Goal: Information Seeking & Learning: Learn about a topic

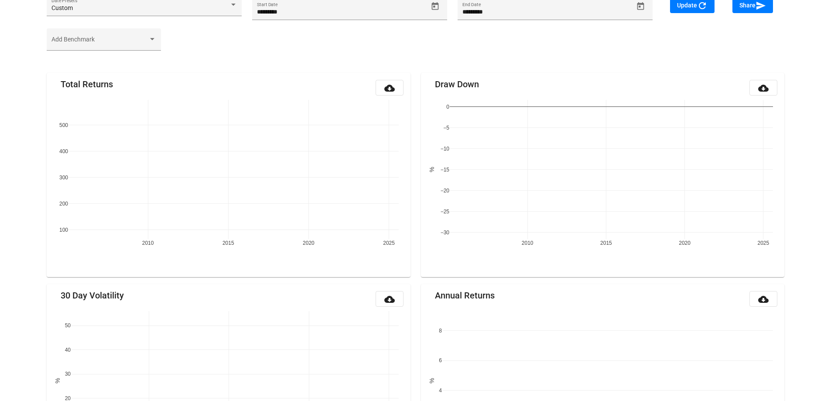
scroll to position [103, 0]
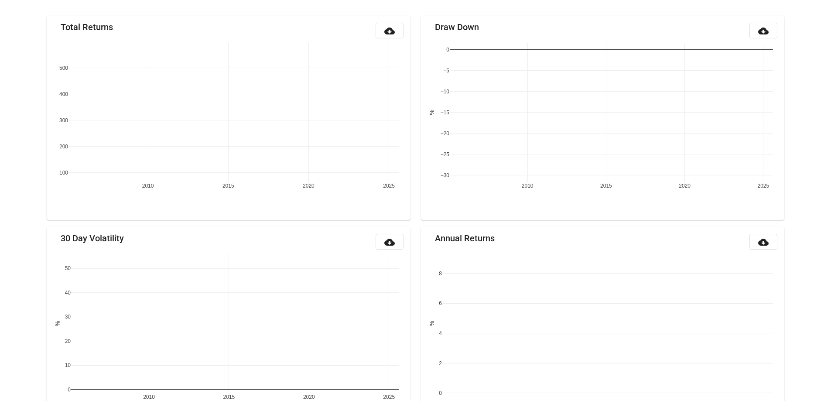
scroll to position [103, 0]
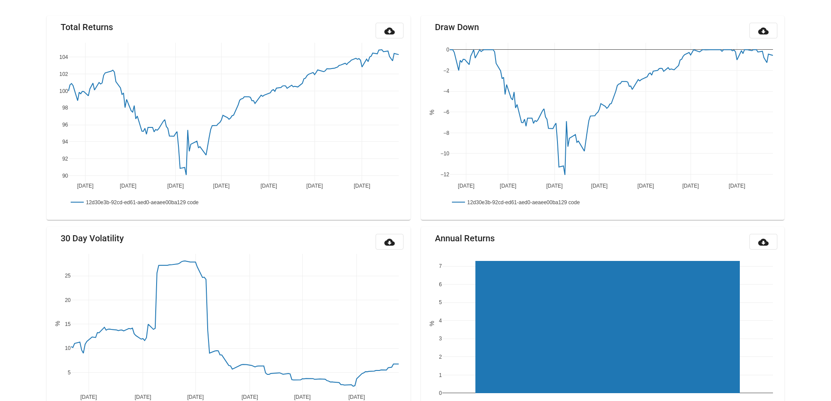
scroll to position [103, 0]
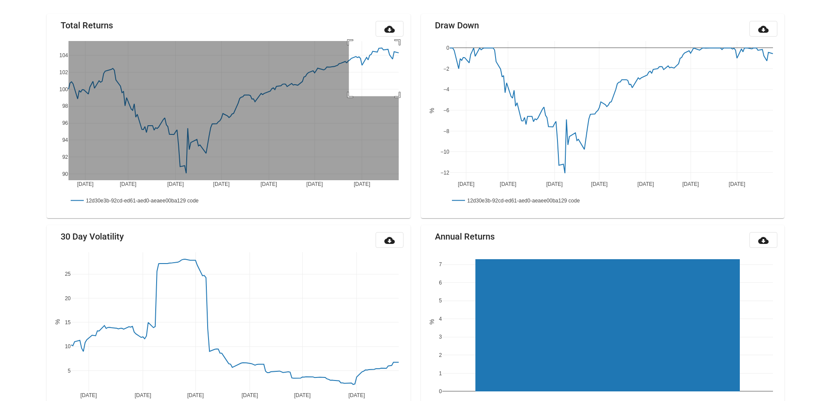
drag, startPoint x: 349, startPoint y: 96, endPoint x: 444, endPoint y: 15, distance: 124.7
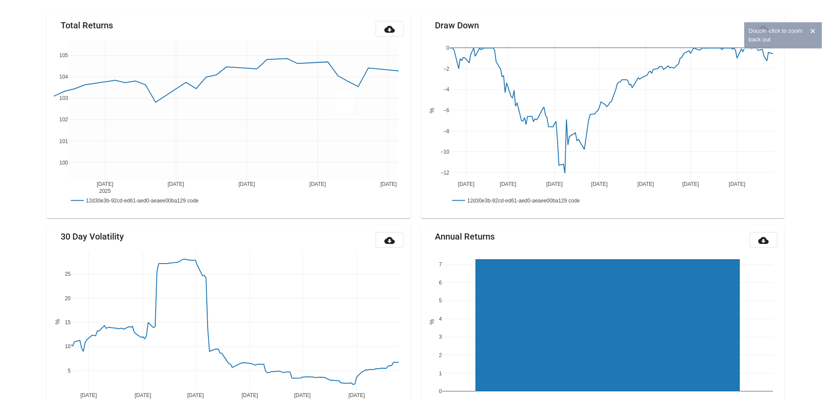
drag, startPoint x: 335, startPoint y: 113, endPoint x: 414, endPoint y: 49, distance: 101.1
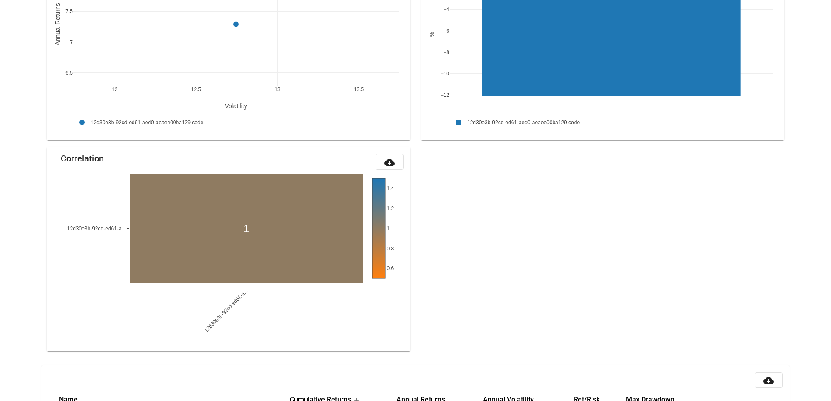
scroll to position [860, 0]
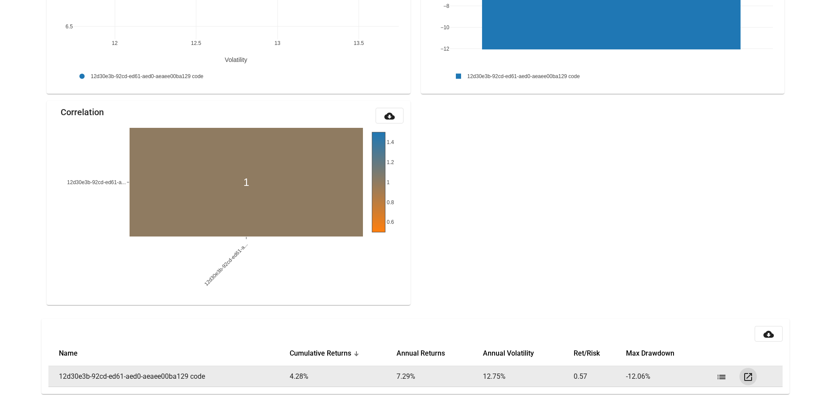
click at [743, 376] on mat-icon "open_in_new" at bounding box center [748, 377] width 10 height 10
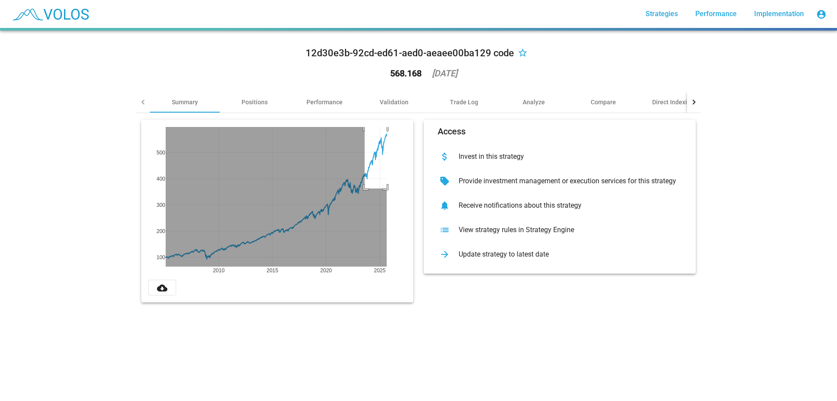
drag, startPoint x: 362, startPoint y: 188, endPoint x: 396, endPoint y: 114, distance: 81.9
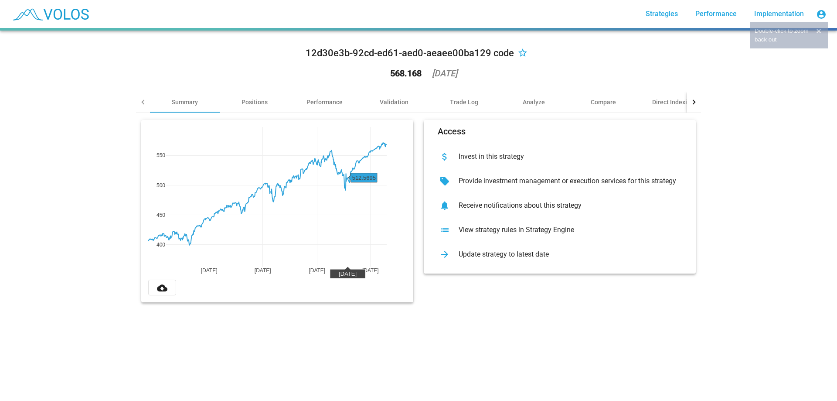
drag, startPoint x: 345, startPoint y: 191, endPoint x: 413, endPoint y: 122, distance: 96.8
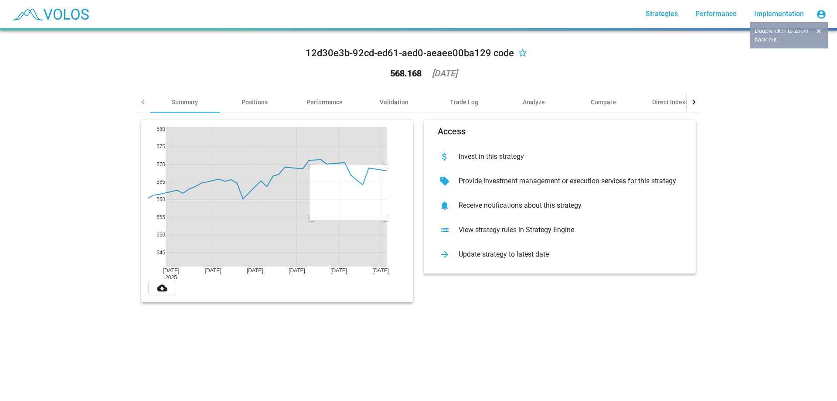
drag, startPoint x: 307, startPoint y: 220, endPoint x: 427, endPoint y: 141, distance: 144.0
